Goal: Task Accomplishment & Management: Manage account settings

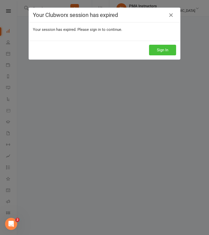
click at [157, 47] on button "Sign In" at bounding box center [162, 50] width 27 height 11
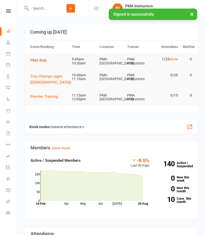
click at [40, 60] on span "PMA Kids" at bounding box center [38, 60] width 16 height 5
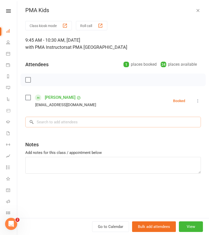
click at [119, 123] on input "search" at bounding box center [112, 122] width 175 height 11
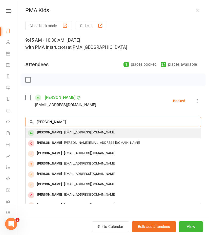
type input "[PERSON_NAME]"
click at [60, 129] on div "[PERSON_NAME]" at bounding box center [49, 132] width 29 height 7
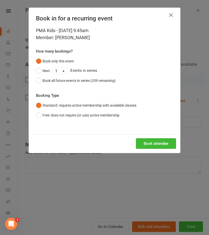
click at [162, 142] on button "Book attendee" at bounding box center [156, 143] width 40 height 11
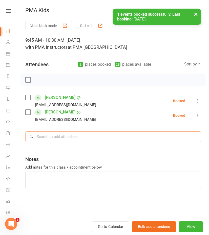
click at [88, 141] on input "search" at bounding box center [112, 136] width 175 height 11
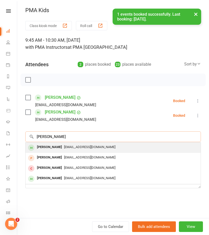
type input "[PERSON_NAME]"
click at [73, 145] on span "[EMAIL_ADDRESS][DOMAIN_NAME]" at bounding box center [89, 147] width 51 height 4
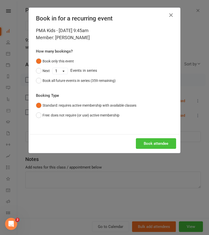
click at [163, 143] on button "Book attendee" at bounding box center [156, 143] width 40 height 11
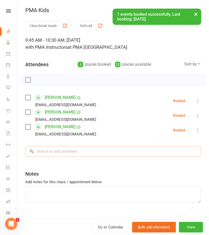
click at [129, 148] on input "search" at bounding box center [112, 151] width 175 height 11
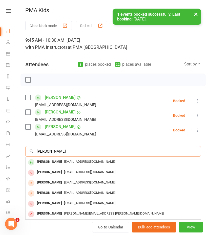
type input "[PERSON_NAME]"
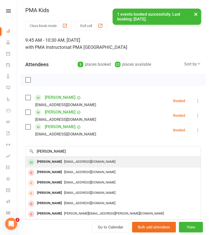
drag, startPoint x: 127, startPoint y: 144, endPoint x: 75, endPoint y: 163, distance: 55.0
click at [75, 163] on span "[EMAIL_ADDRESS][DOMAIN_NAME]" at bounding box center [89, 162] width 51 height 4
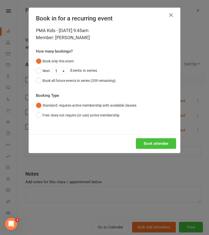
click at [147, 142] on button "Book attendee" at bounding box center [156, 143] width 40 height 11
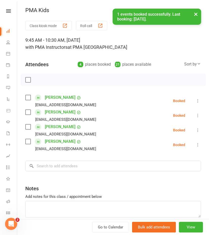
drag, startPoint x: 144, startPoint y: 156, endPoint x: 142, endPoint y: 162, distance: 5.5
click at [143, 158] on div "Class kiosk mode Roll call 9:45 AM - 10:30 AM, [DATE] with PMA Instructors at P…" at bounding box center [113, 132] width 192 height 222
click at [141, 167] on input "search" at bounding box center [112, 166] width 175 height 11
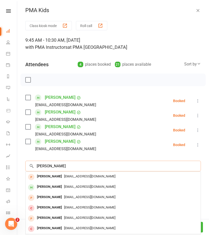
type input "[PERSON_NAME]"
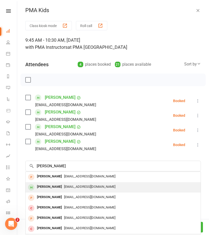
drag, startPoint x: 141, startPoint y: 167, endPoint x: 61, endPoint y: 189, distance: 83.7
click at [61, 189] on div "[EMAIL_ADDRESS][DOMAIN_NAME]" at bounding box center [113, 186] width 171 height 7
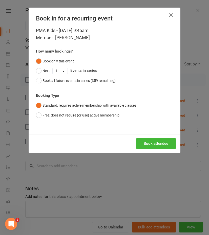
drag, startPoint x: 150, startPoint y: 144, endPoint x: 156, endPoint y: 128, distance: 17.1
click at [152, 140] on button "Book attendee" at bounding box center [156, 143] width 40 height 11
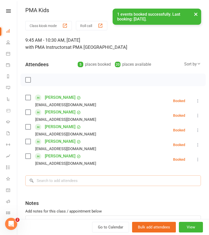
click at [47, 178] on input "search" at bounding box center [112, 180] width 175 height 11
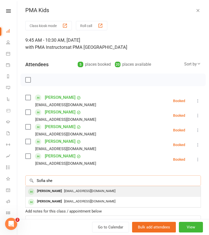
type input "Sofia she"
click at [53, 191] on div "[PERSON_NAME]" at bounding box center [49, 191] width 29 height 7
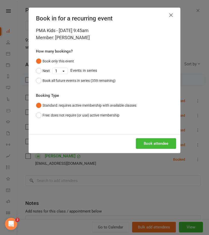
click at [156, 144] on button "Book attendee" at bounding box center [156, 143] width 40 height 11
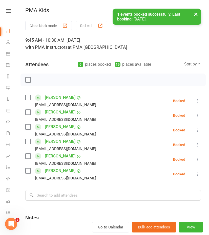
click at [192, 98] on li "[PERSON_NAME] [EMAIL_ADDRESS][DOMAIN_NAME] Booked More info Remove Check in Mar…" at bounding box center [112, 101] width 175 height 15
click at [195, 101] on icon at bounding box center [197, 100] width 5 height 5
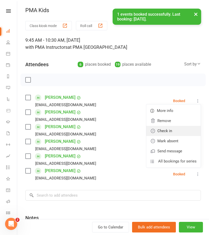
click at [176, 129] on link "Check in" at bounding box center [173, 131] width 54 height 10
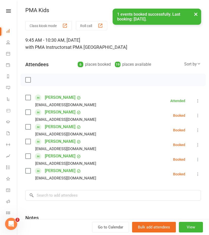
click at [195, 115] on icon at bounding box center [197, 115] width 5 height 5
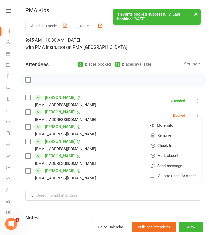
drag, startPoint x: 164, startPoint y: 145, endPoint x: 170, endPoint y: 140, distance: 7.2
click at [164, 145] on link "Check in" at bounding box center [173, 146] width 54 height 10
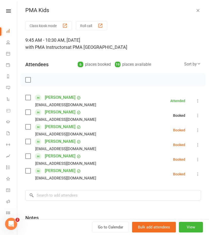
click at [195, 129] on icon at bounding box center [197, 130] width 5 height 5
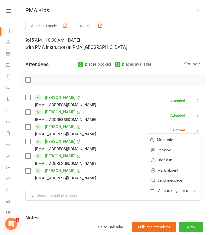
click at [169, 158] on link "Check in" at bounding box center [173, 160] width 54 height 10
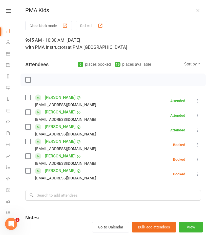
click at [195, 144] on icon at bounding box center [197, 144] width 5 height 5
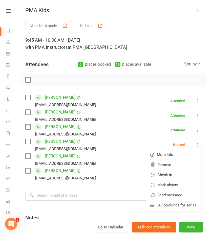
click at [177, 171] on link "Check in" at bounding box center [173, 175] width 54 height 10
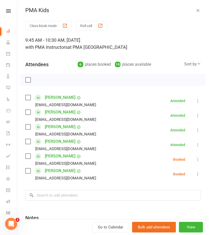
click at [195, 159] on icon at bounding box center [197, 159] width 5 height 5
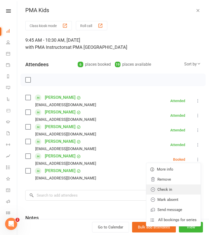
click at [152, 186] on link "Check in" at bounding box center [173, 190] width 54 height 10
